Goal: Transaction & Acquisition: Purchase product/service

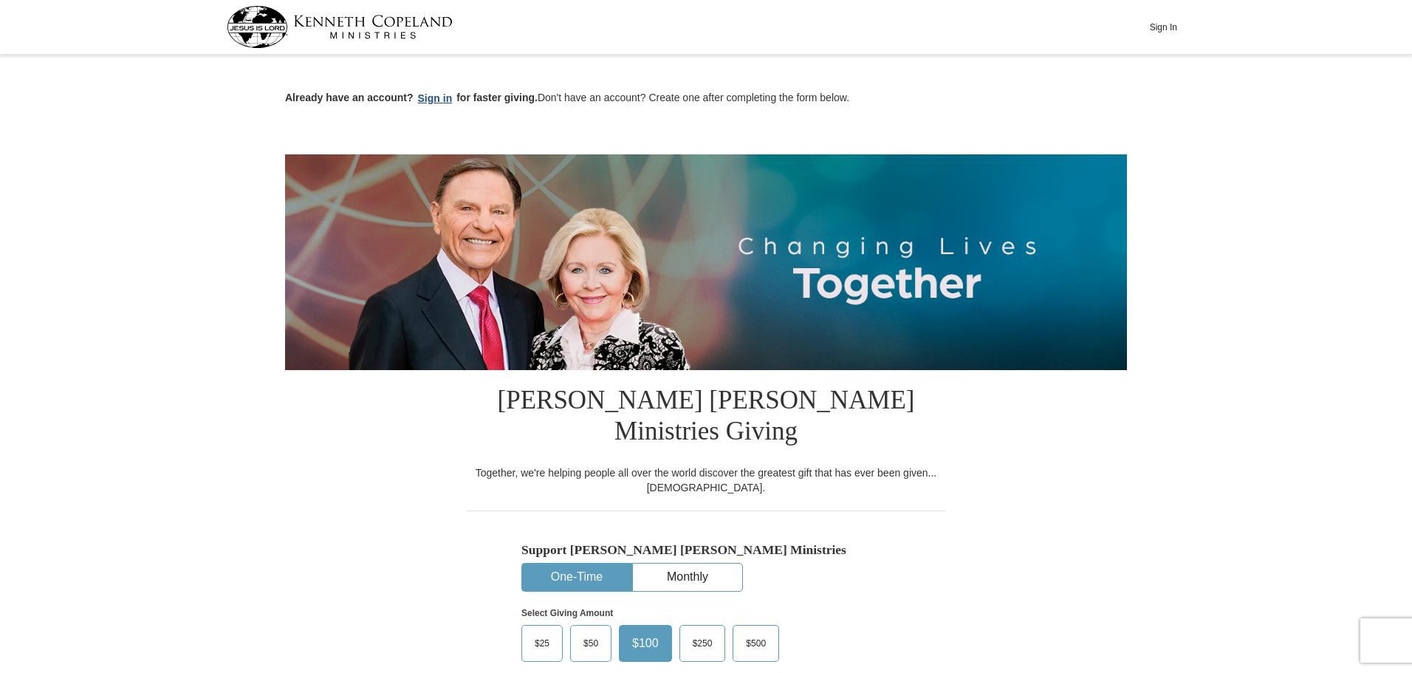
click at [431, 97] on button "Sign in" at bounding box center [436, 98] width 44 height 17
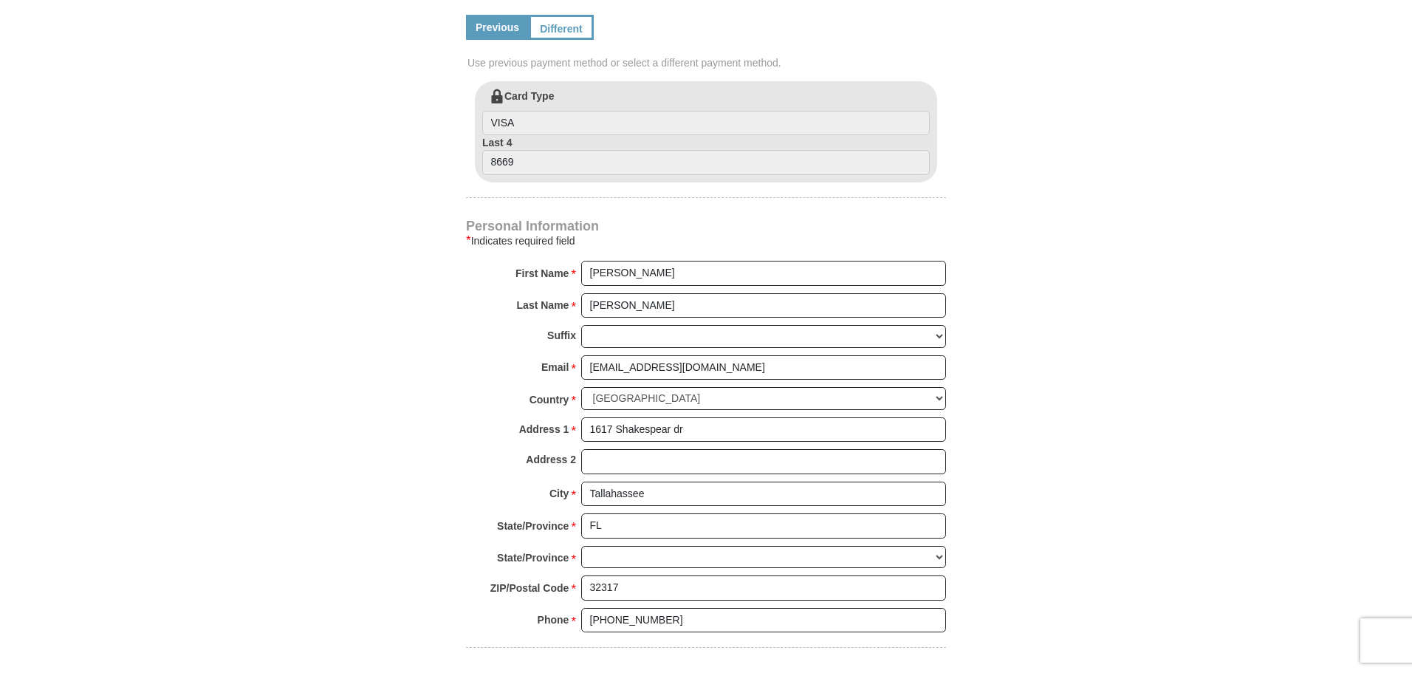
select select "FL"
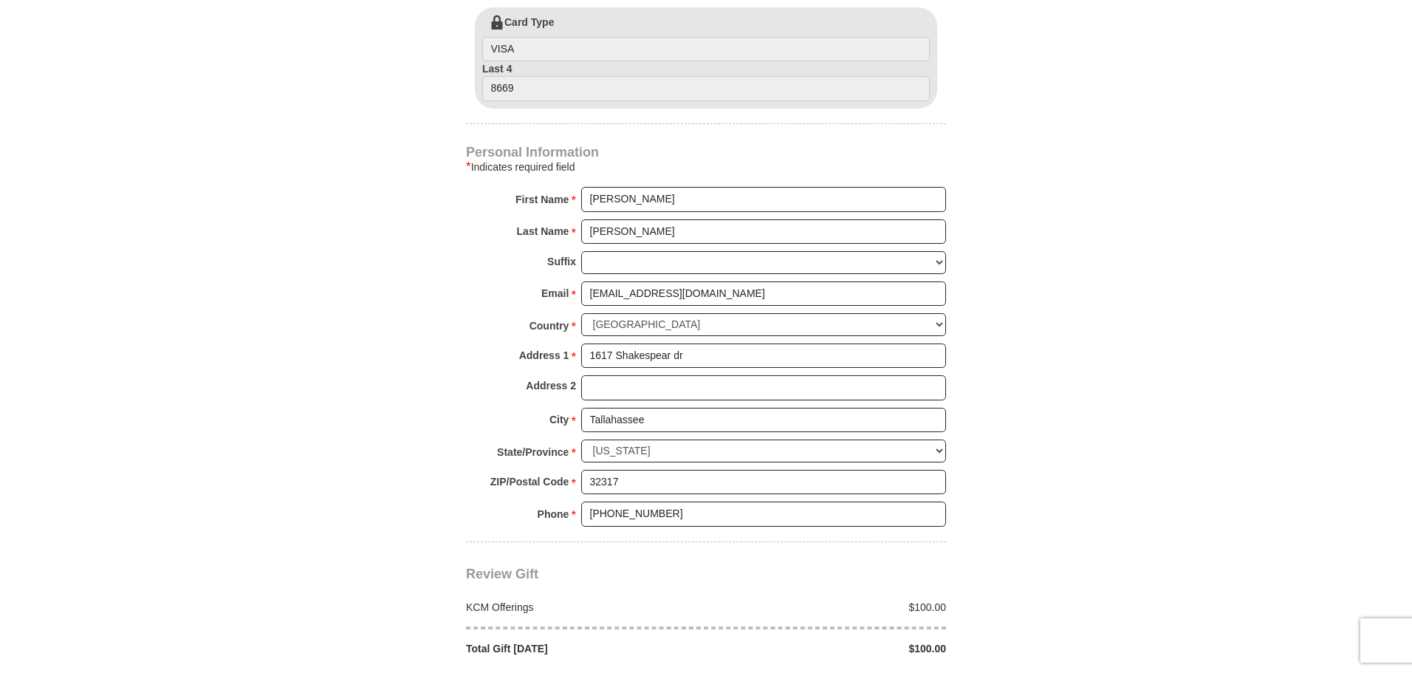
scroll to position [1034, 0]
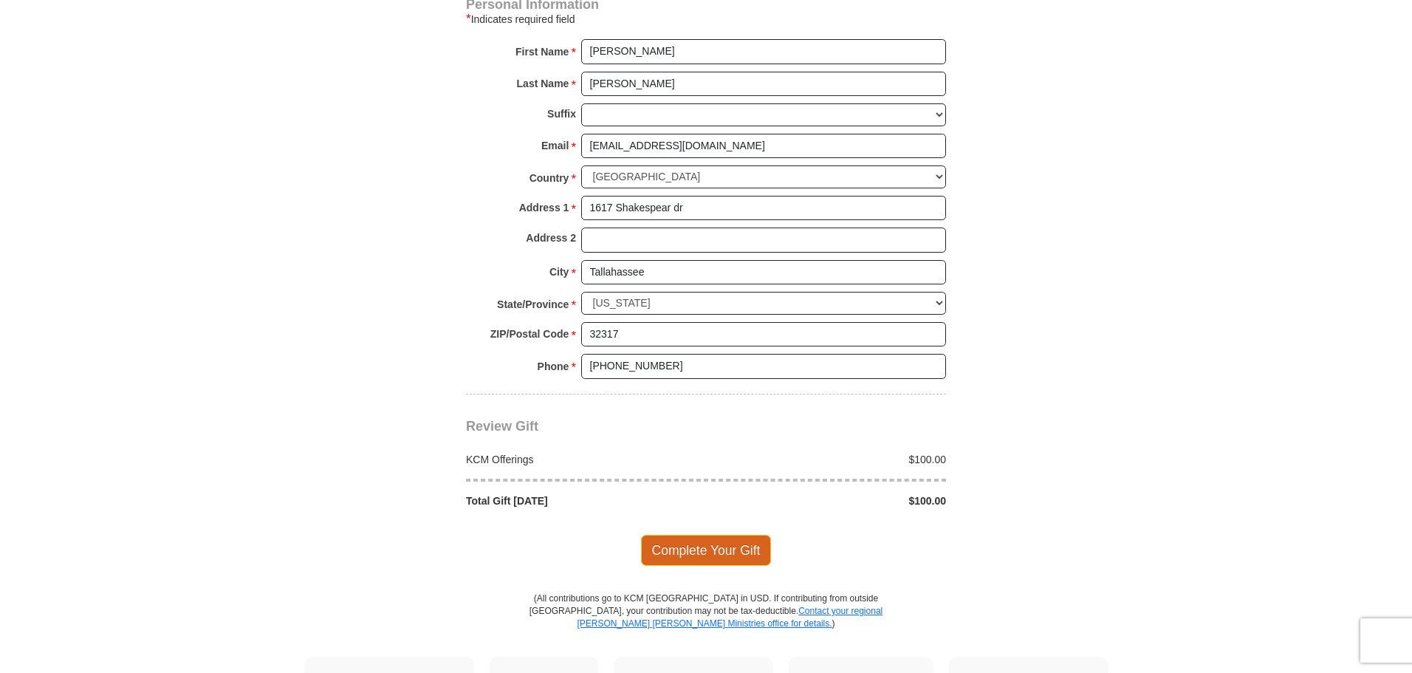
click at [749, 535] on span "Complete Your Gift" at bounding box center [706, 550] width 131 height 31
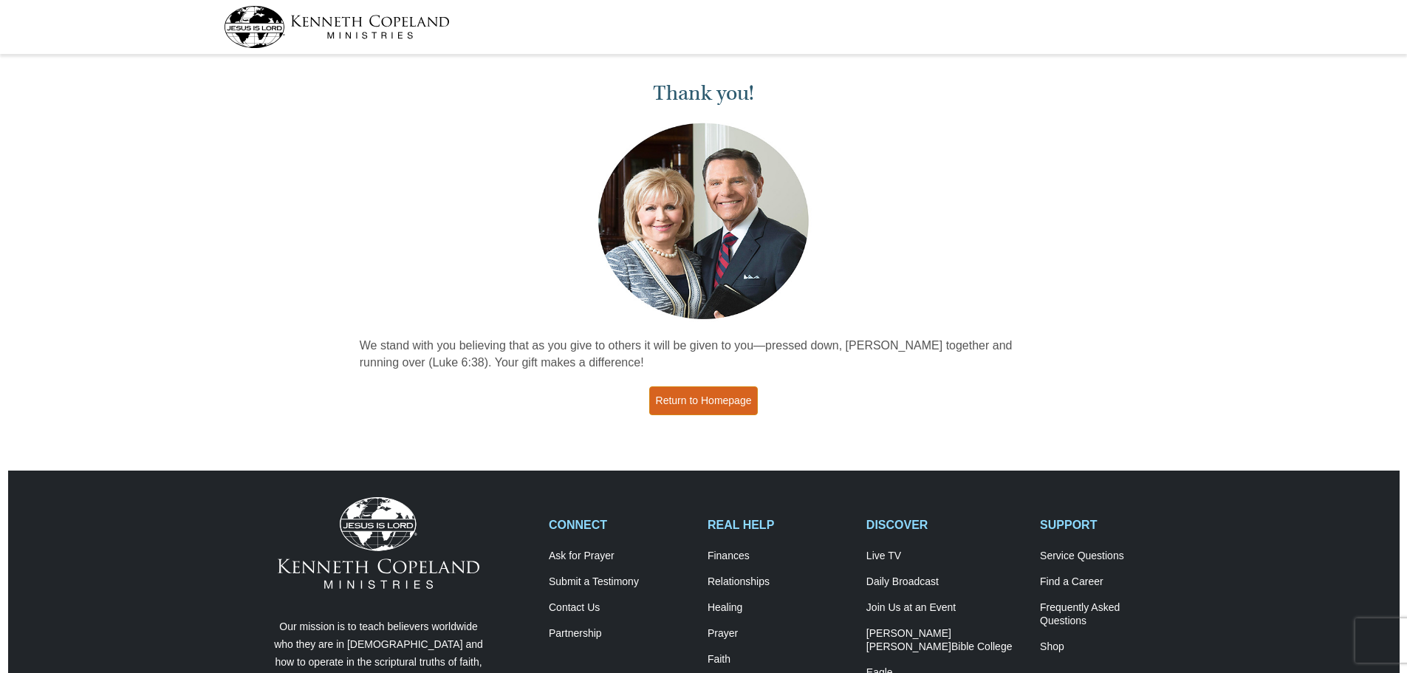
drag, startPoint x: 735, startPoint y: 405, endPoint x: 727, endPoint y: 385, distance: 22.2
click at [735, 405] on link "Return to Homepage" at bounding box center [703, 400] width 109 height 29
